Goal: Transaction & Acquisition: Purchase product/service

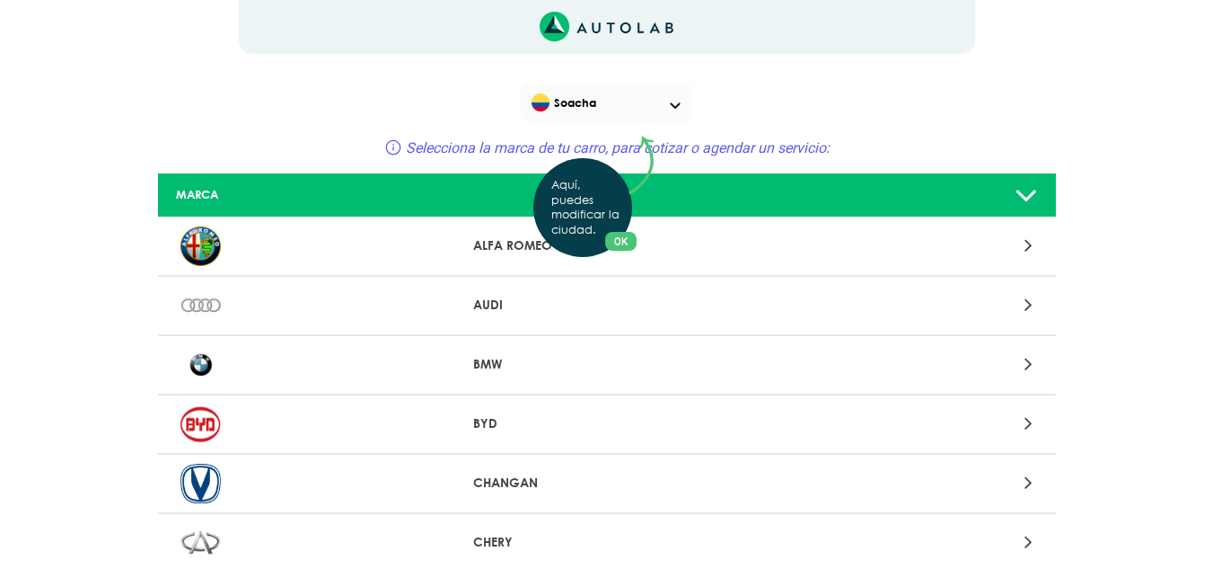
scroll to position [180, 0]
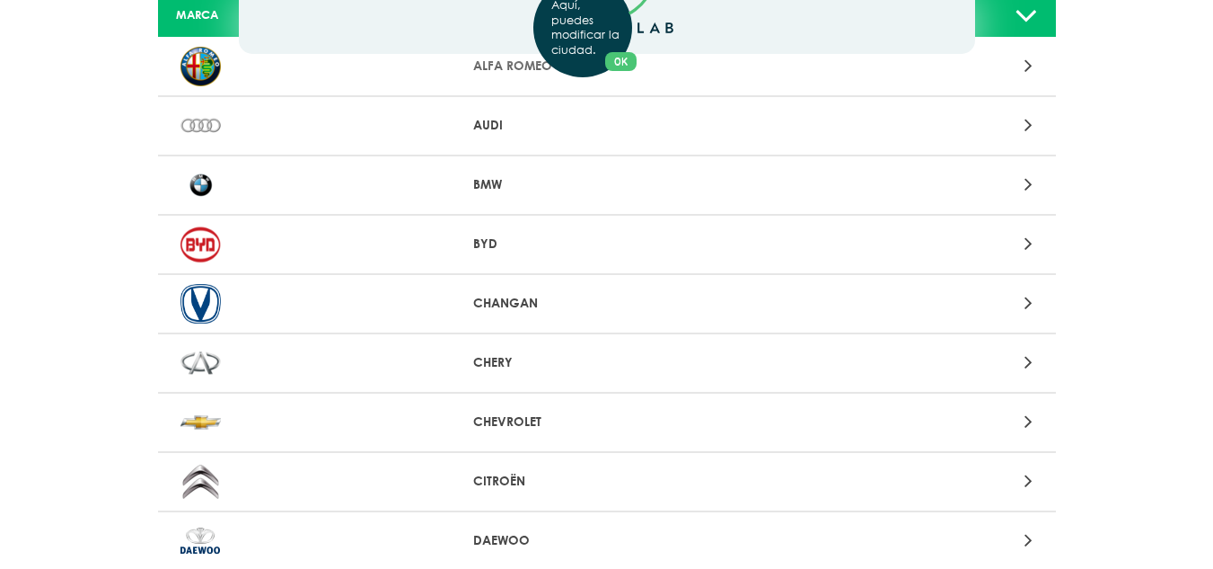
click at [1032, 419] on icon at bounding box center [1029, 421] width 8 height 23
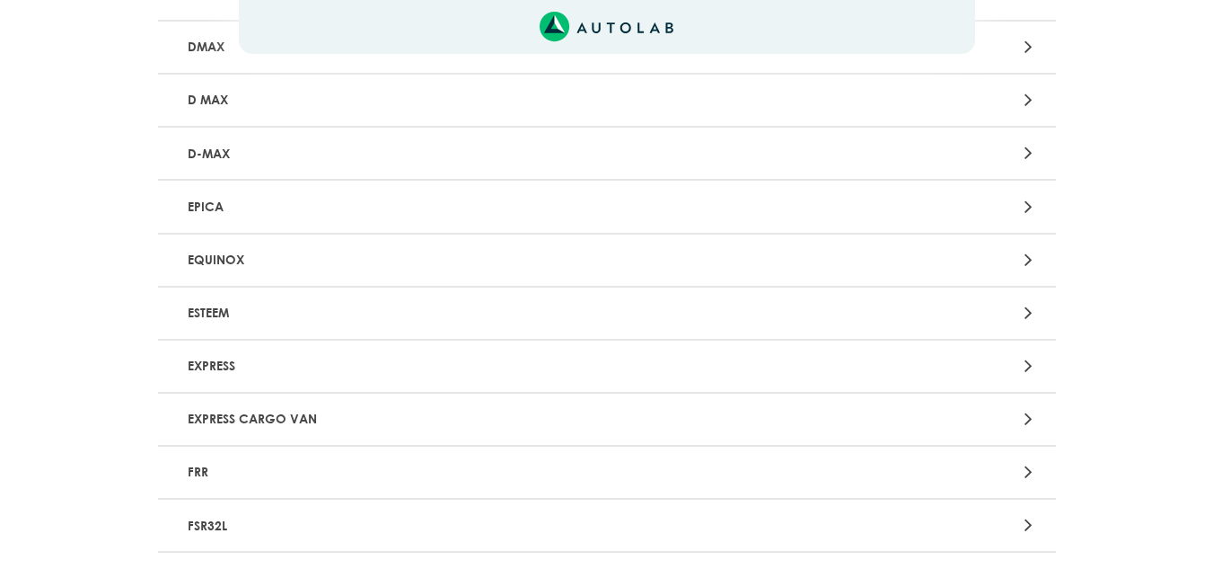
scroll to position [3880, 0]
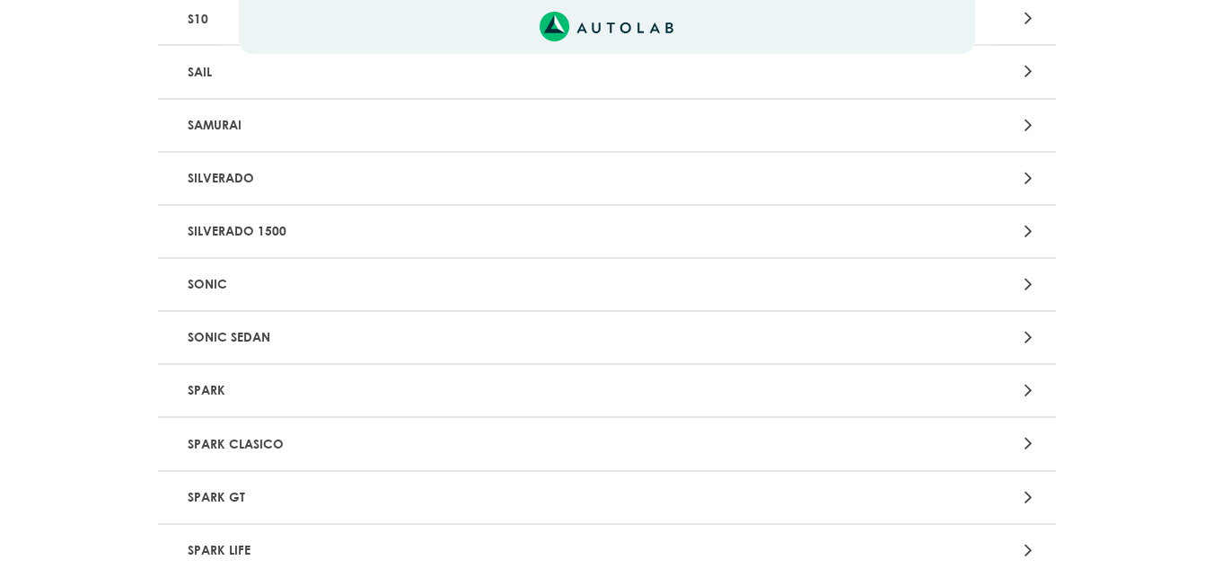
click at [1027, 336] on icon at bounding box center [1029, 336] width 8 height 23
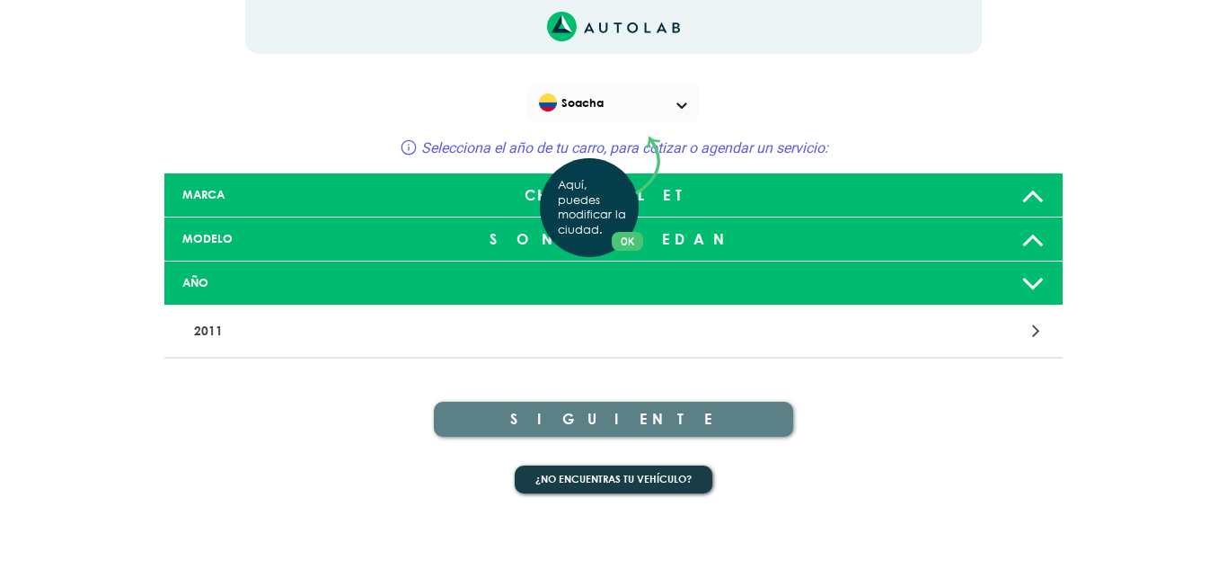
click at [1035, 241] on div "Aquí, puedes modificar la ciudad. OK .aex,.bex{fill:none!important;stroke:#50c4…" at bounding box center [613, 284] width 1227 height 569
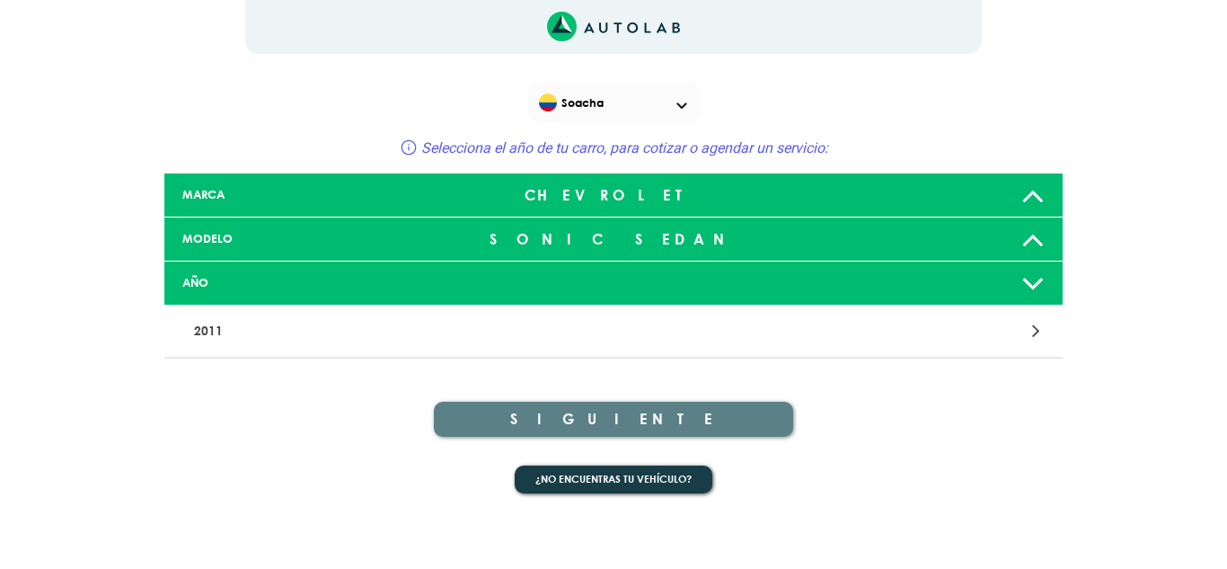
click at [1035, 241] on icon at bounding box center [1032, 239] width 23 height 36
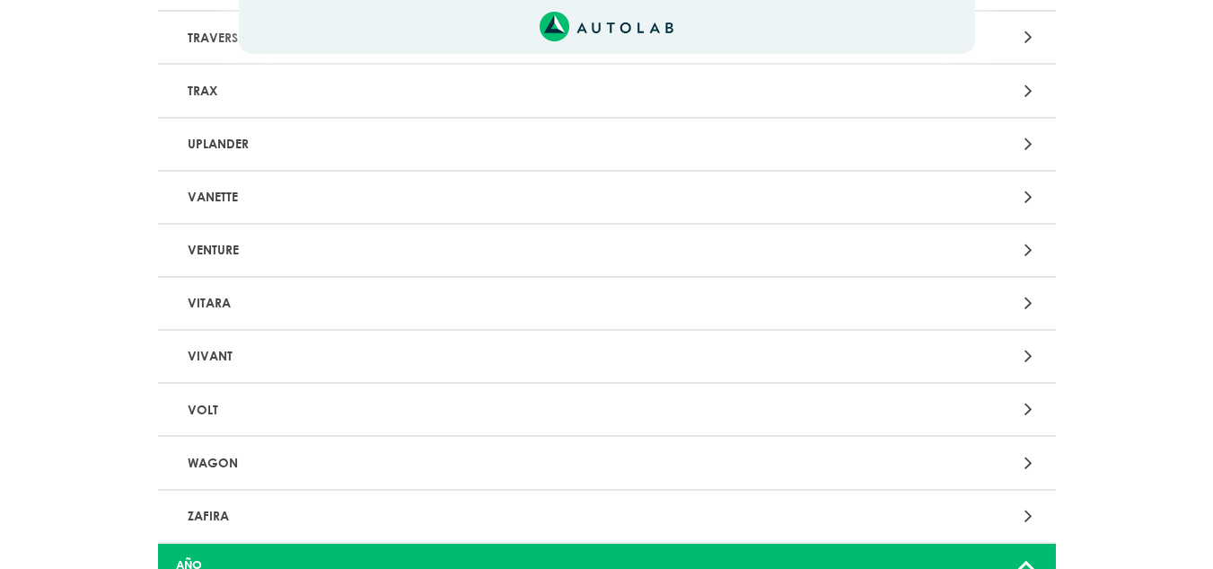
scroll to position [5205, 0]
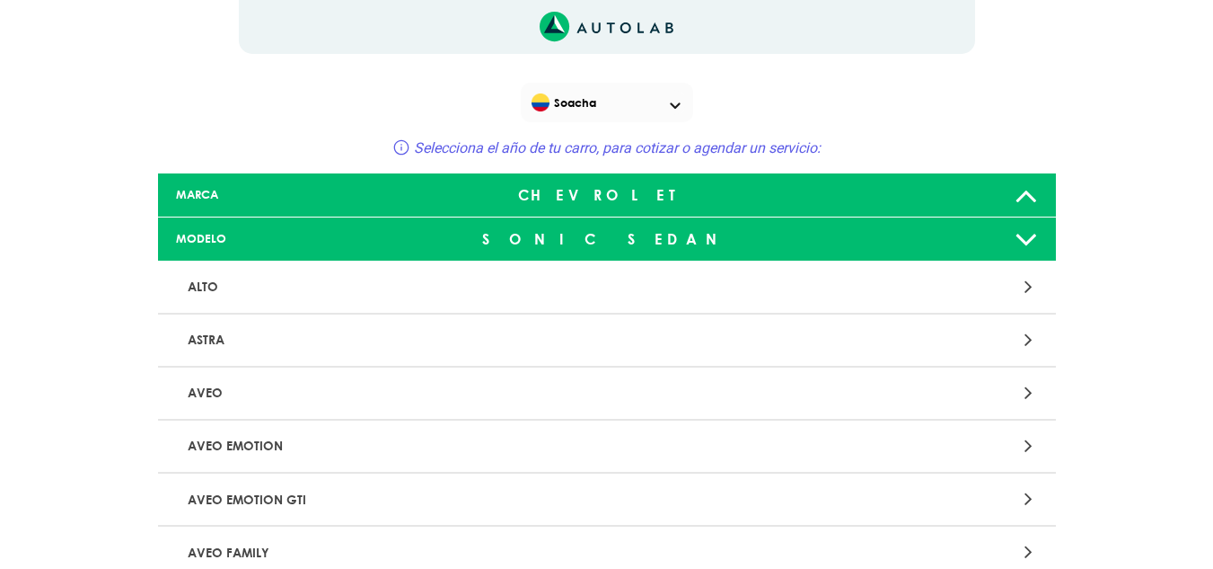
scroll to position [3880, 0]
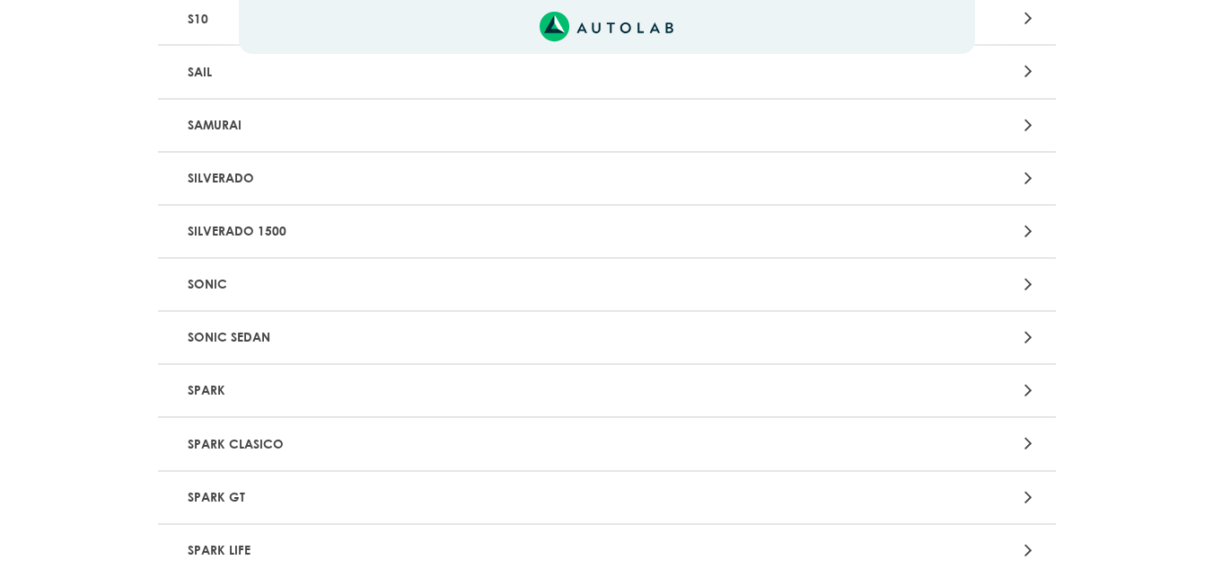
click at [1037, 287] on div at bounding box center [901, 284] width 294 height 24
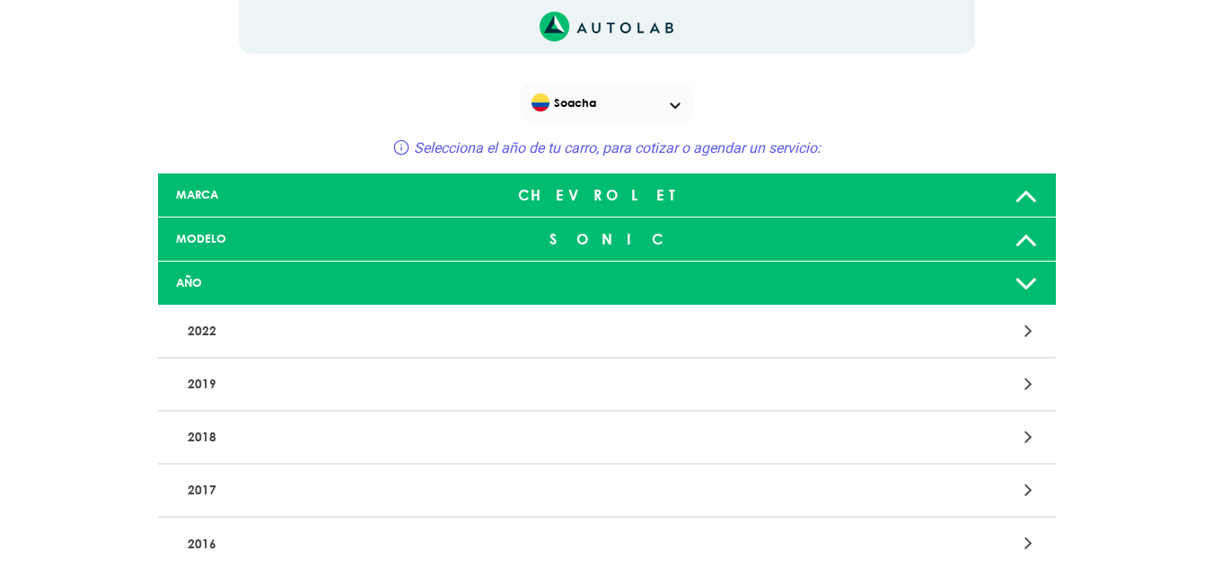
click at [271, 440] on p "2018" at bounding box center [461, 436] width 560 height 33
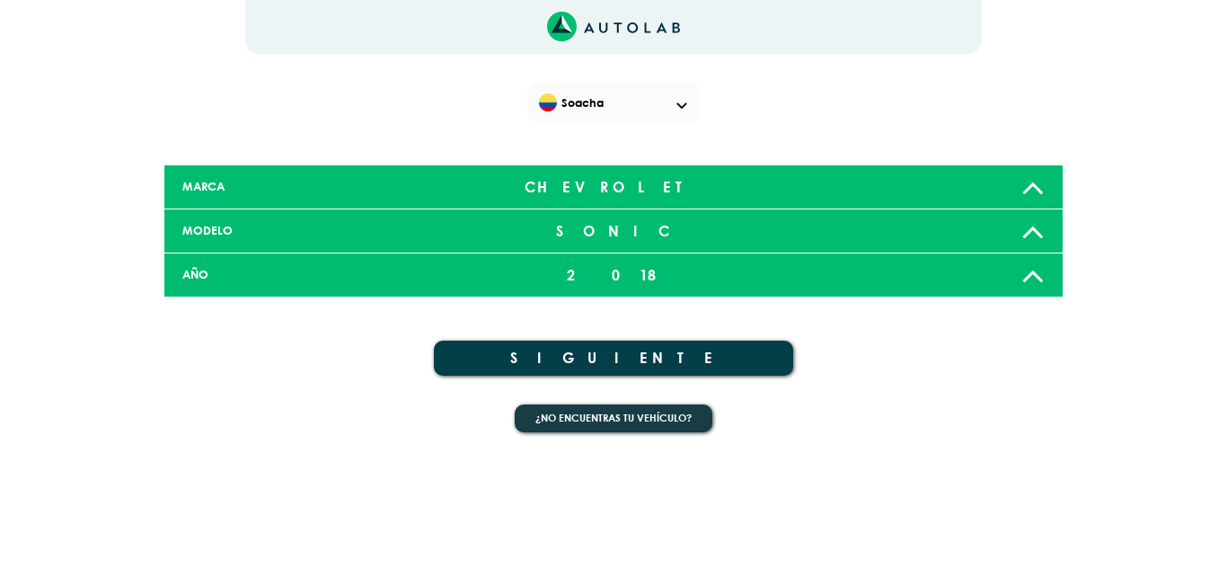
click at [649, 358] on button "SIGUIENTE" at bounding box center [613, 357] width 359 height 35
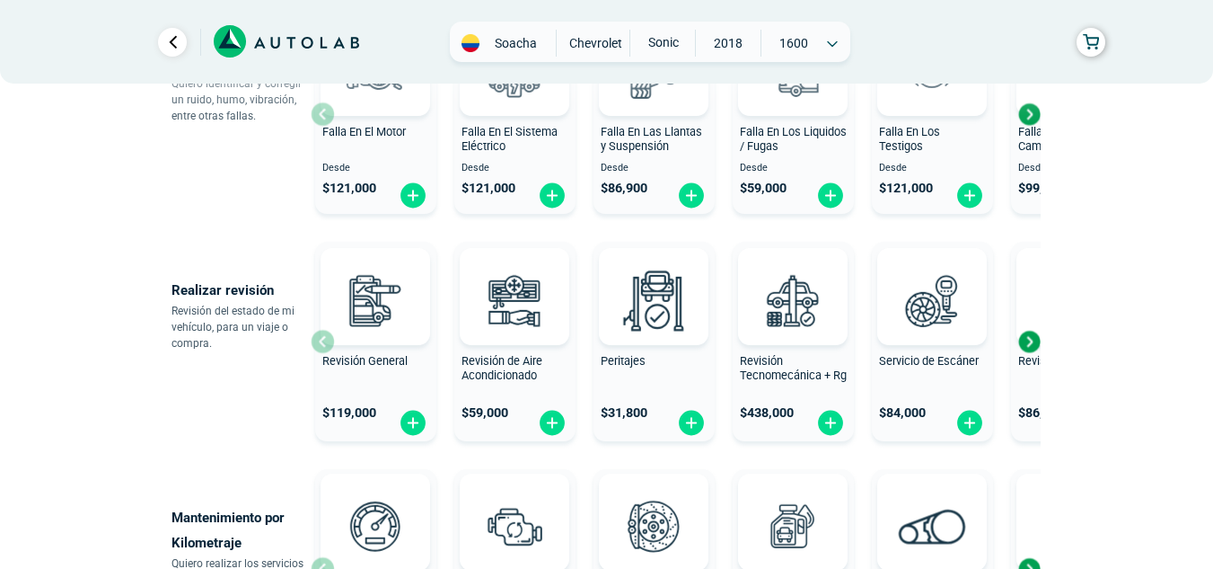
scroll to position [539, 0]
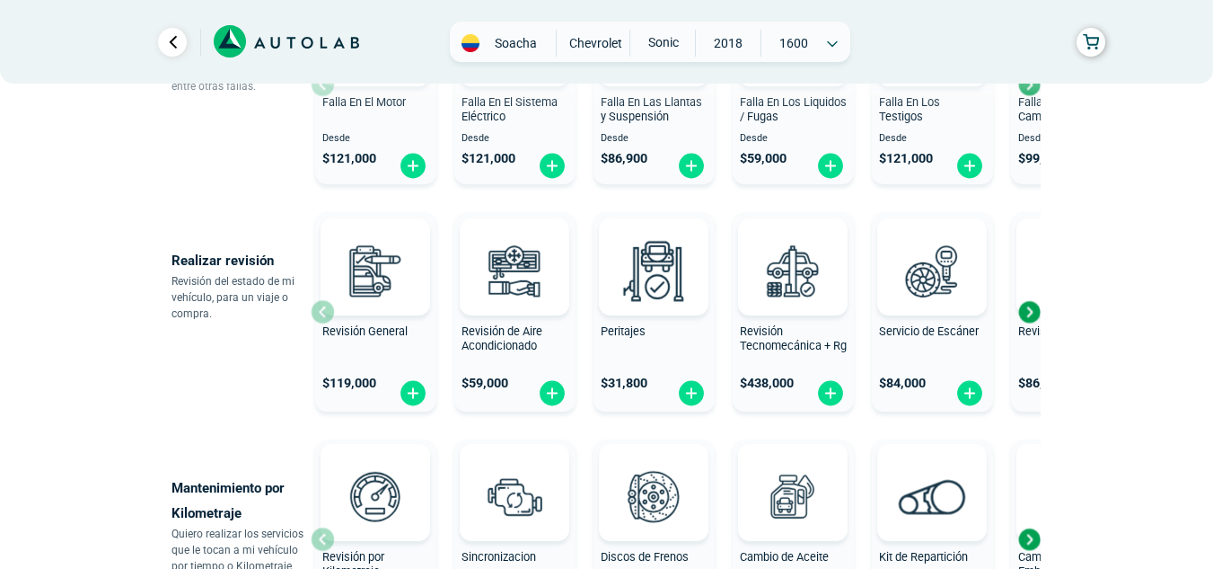
click at [1036, 315] on div "Next slide" at bounding box center [1029, 311] width 27 height 27
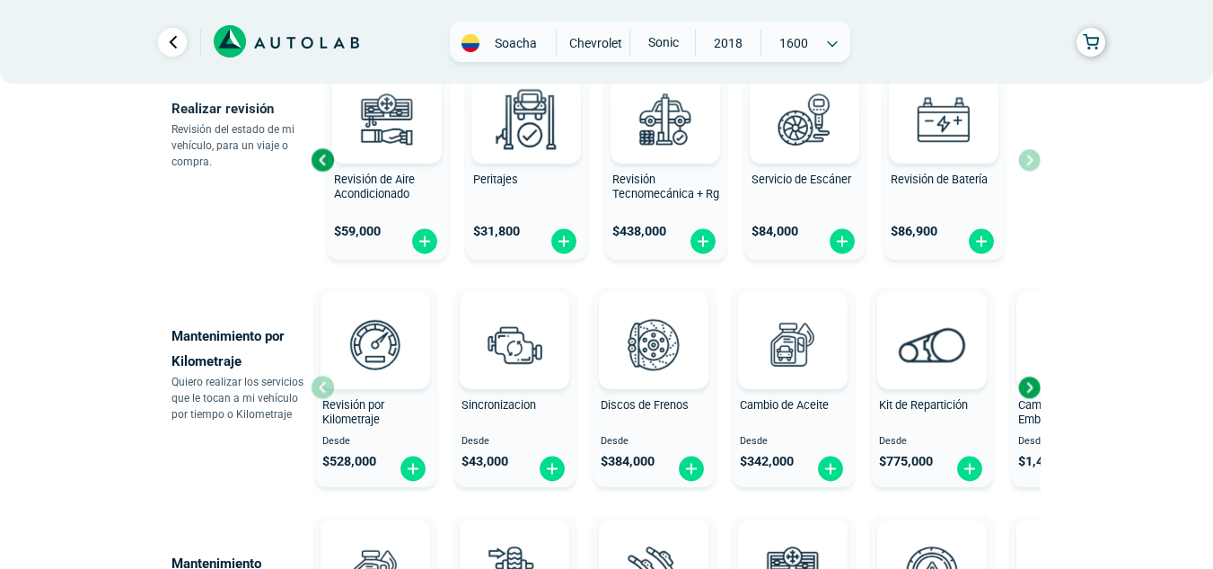
scroll to position [719, 0]
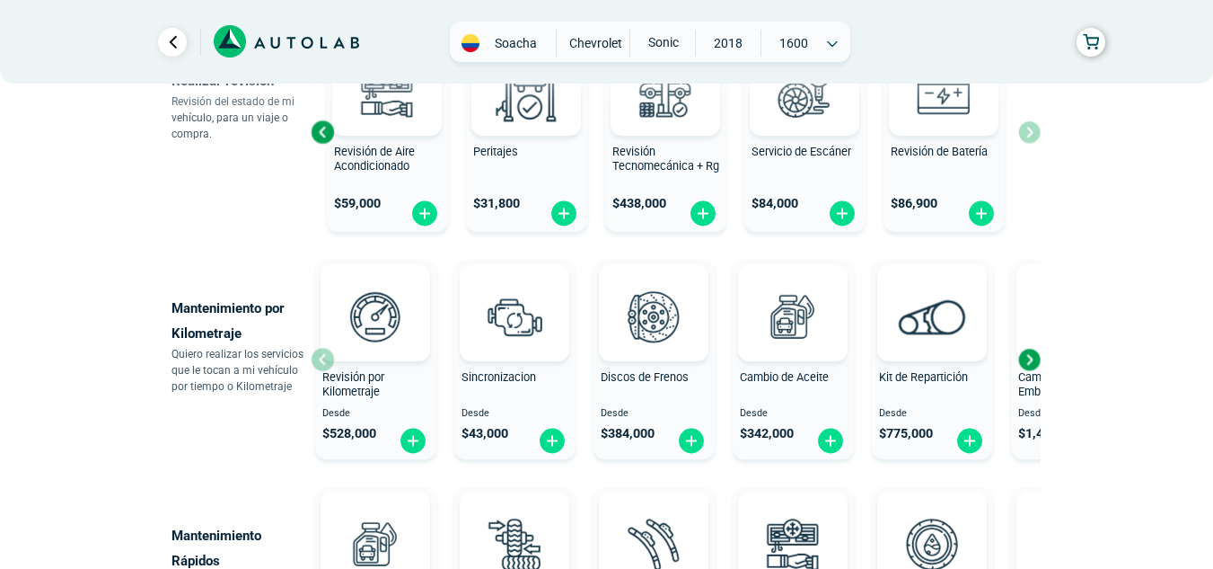
click at [1028, 350] on div "Next slide" at bounding box center [1029, 359] width 27 height 27
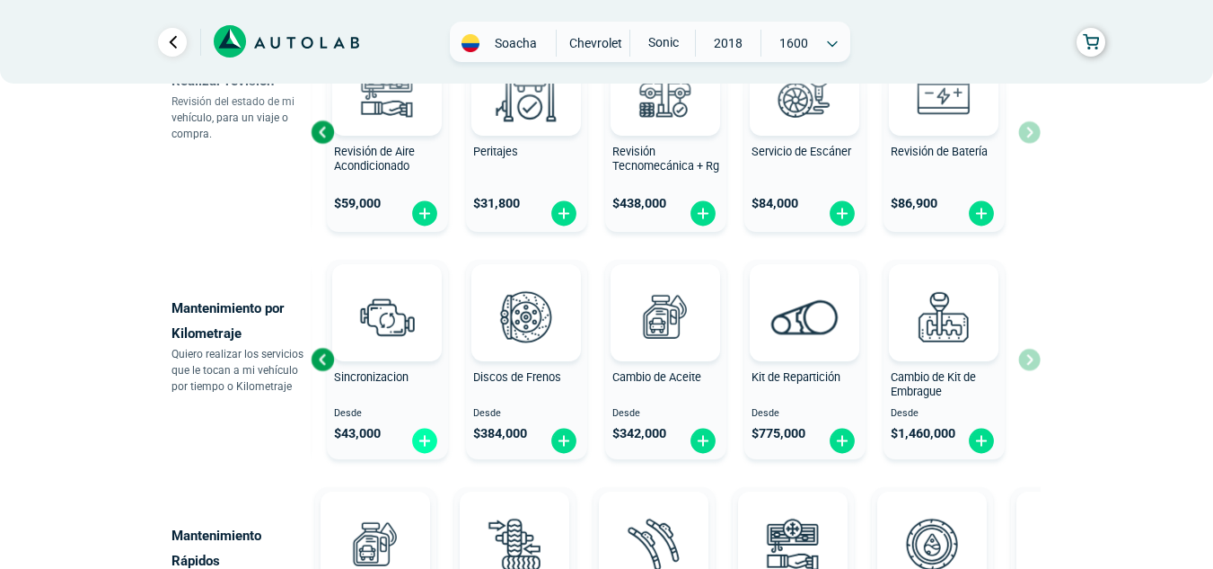
click at [419, 441] on img at bounding box center [424, 441] width 29 height 28
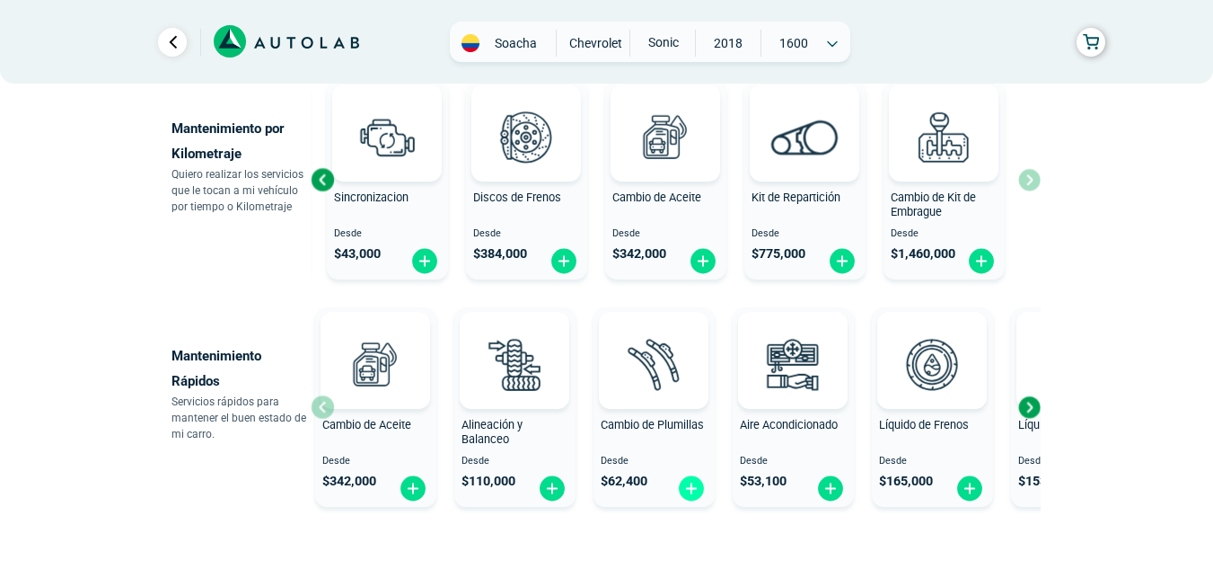
click at [692, 481] on img at bounding box center [691, 488] width 29 height 28
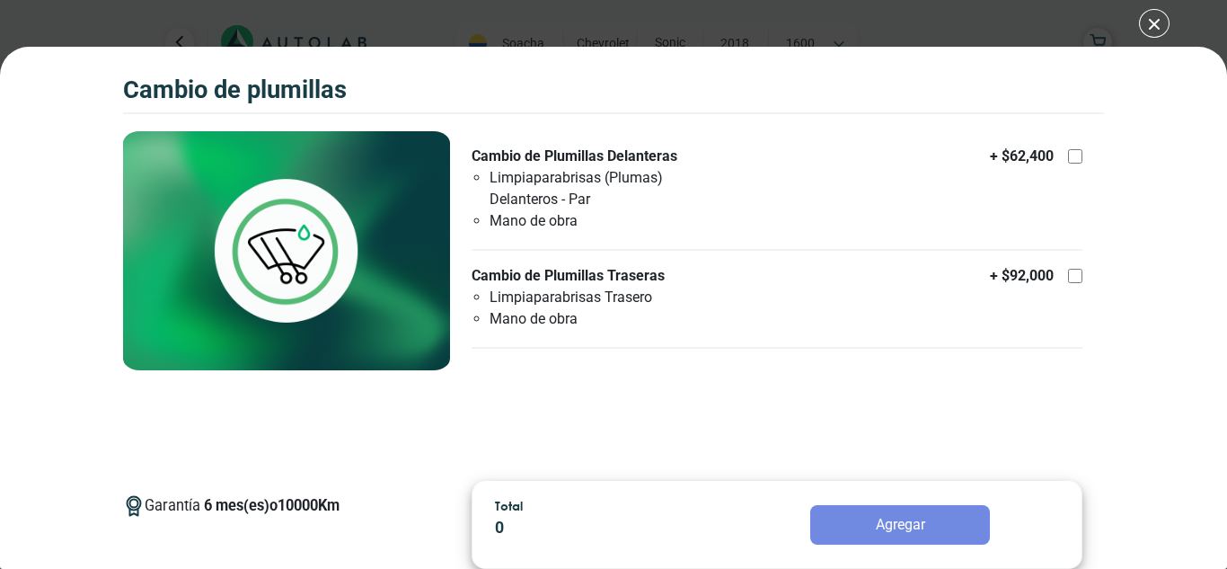
click at [1076, 154] on div at bounding box center [1075, 156] width 14 height 14
click at [1076, 154] on input "Cambio de Plumillas Delanteras Limpiaparabrisas (Plumas) Delanteros - Par Mano …" at bounding box center [1075, 156] width 14 height 14
checkbox input "true"
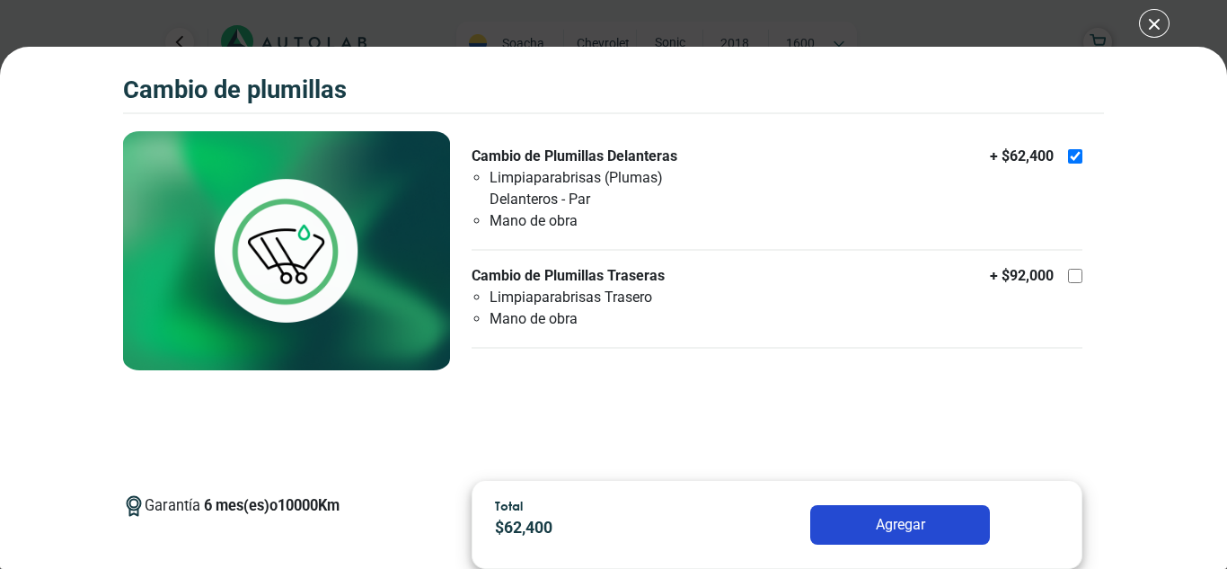
click at [1141, 28] on div "Cambio de Plumillas Cambio de Plumillas Garantía 6 Km" at bounding box center [613, 284] width 1227 height 569
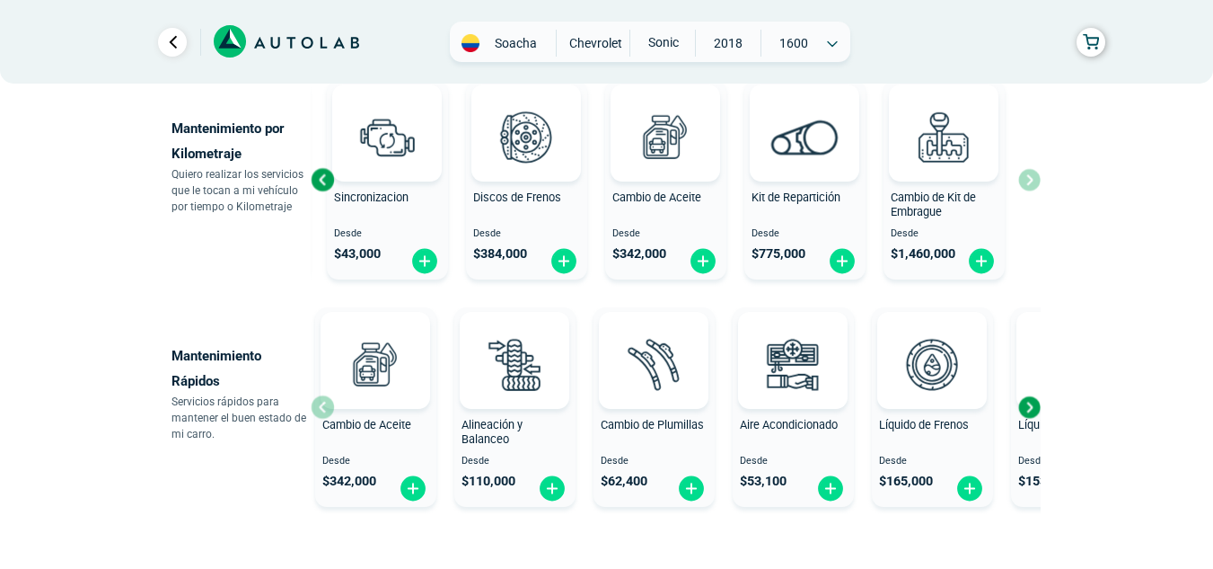
click at [1030, 411] on div "Next slide" at bounding box center [1029, 406] width 27 height 27
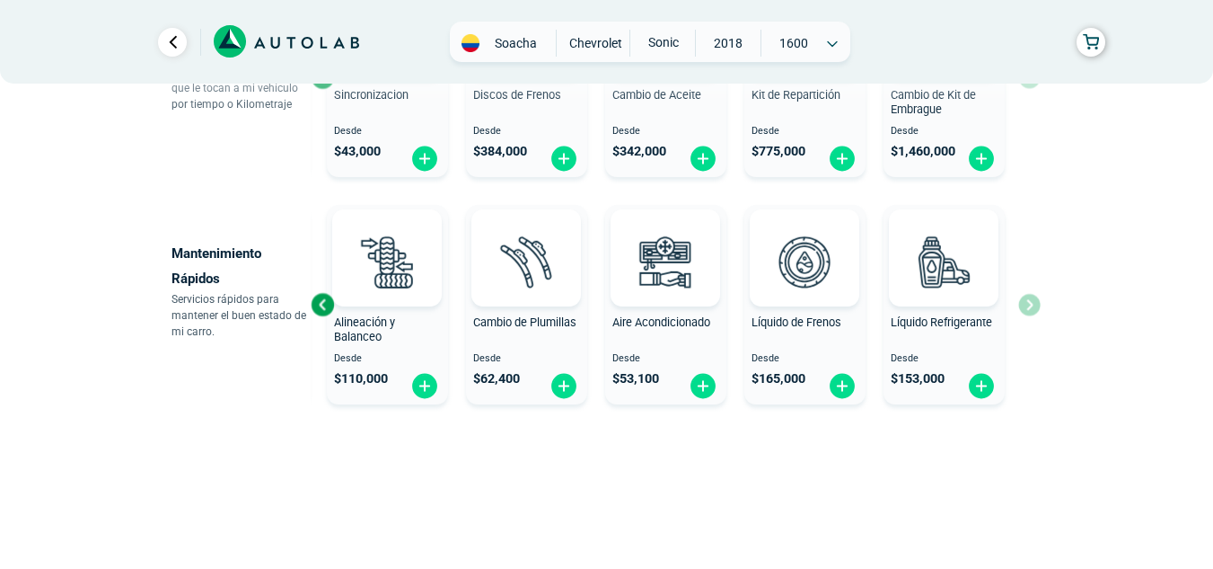
scroll to position [911, 0]
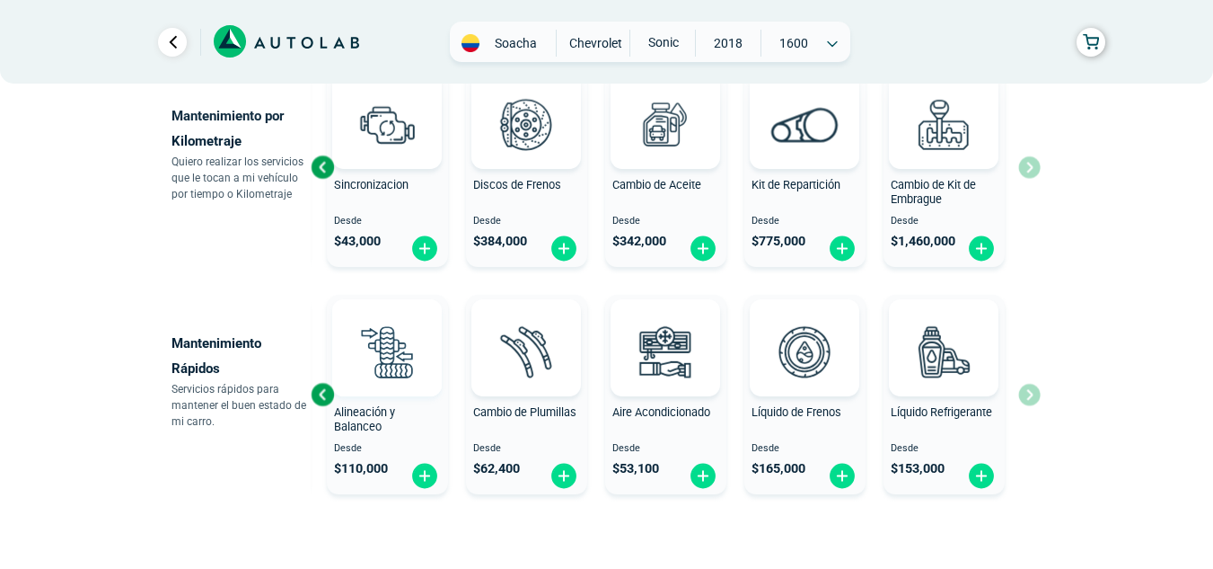
click at [405, 339] on img at bounding box center [387, 351] width 79 height 79
